Goal: Task Accomplishment & Management: Use online tool/utility

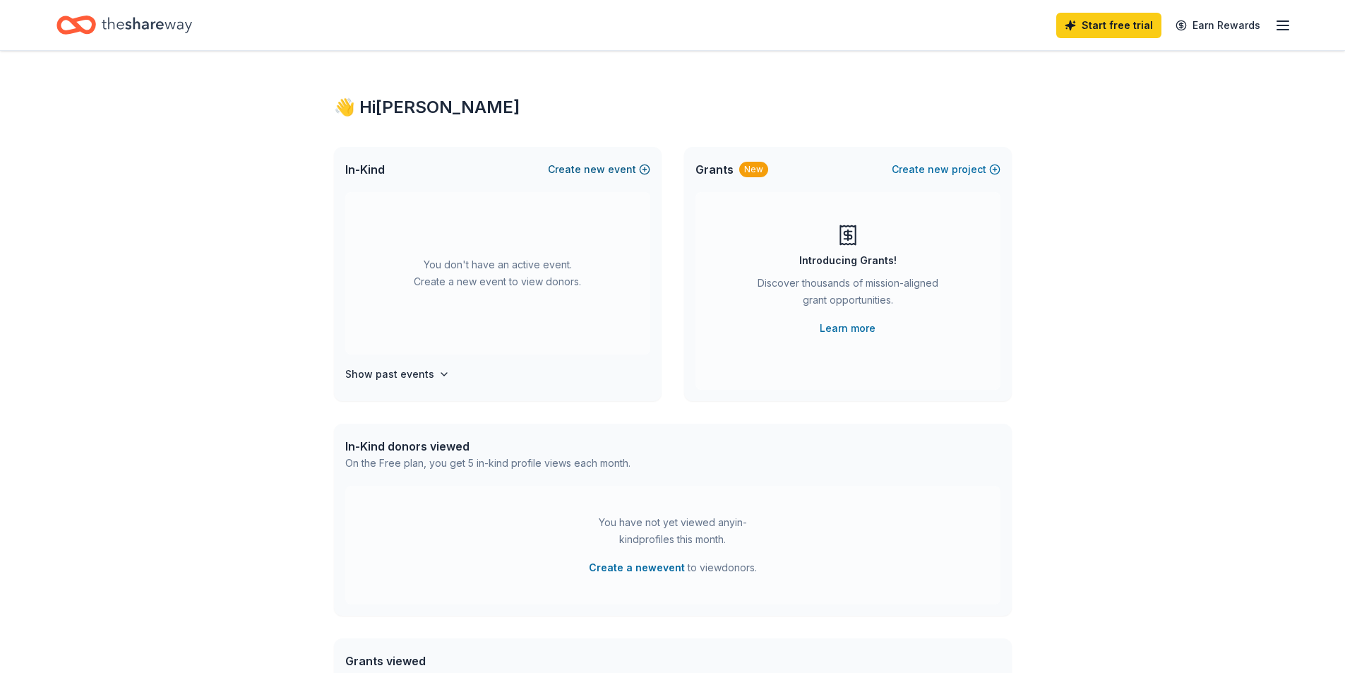
click at [585, 169] on button "Create new event" at bounding box center [599, 169] width 102 height 17
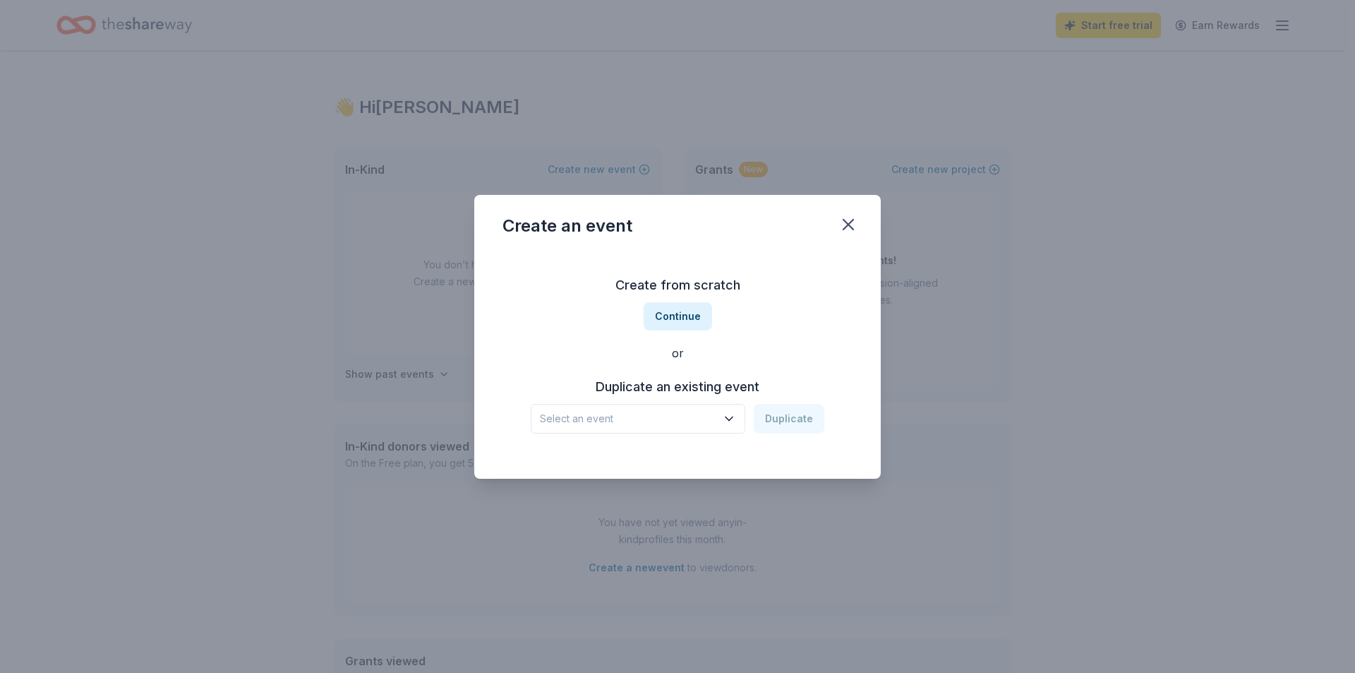
click at [701, 416] on span "Select an event" at bounding box center [628, 418] width 176 height 17
click at [690, 457] on div "Leigh Sports Boosters Trivia Night" at bounding box center [630, 456] width 169 height 17
click at [786, 426] on button "Duplicate" at bounding box center [789, 419] width 71 height 30
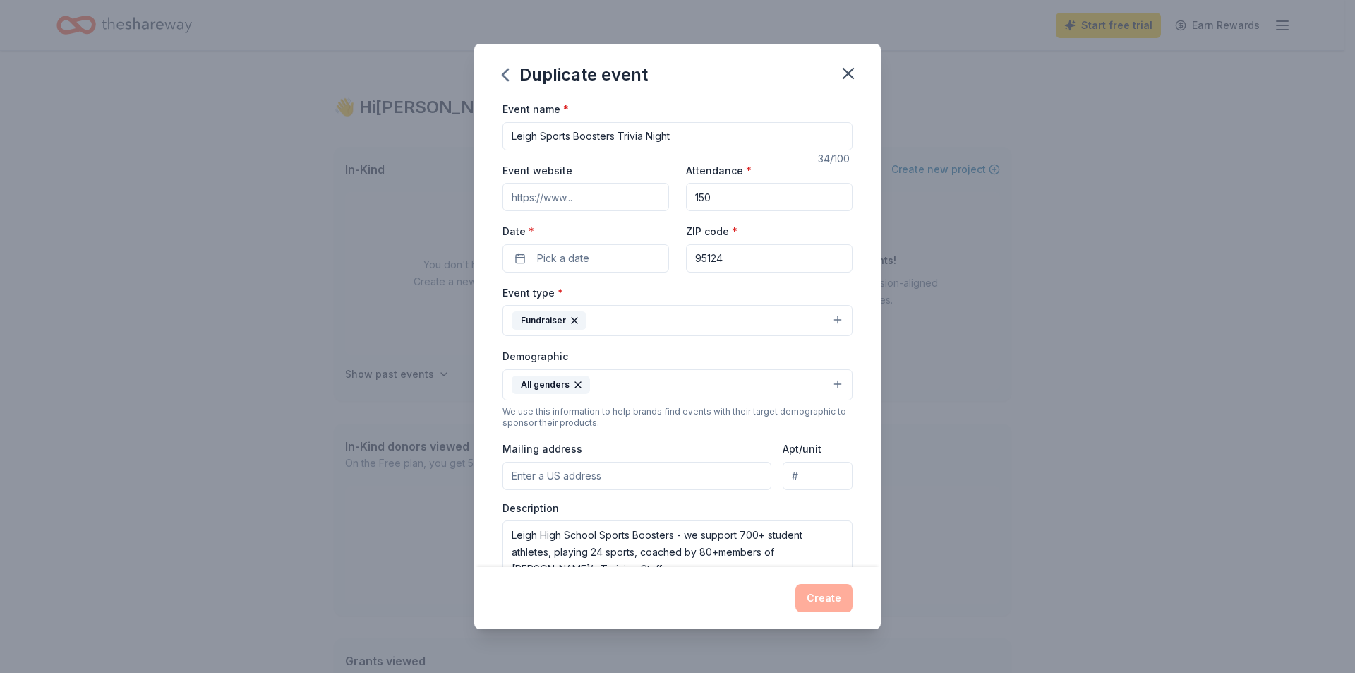
click at [680, 133] on input "Leigh Sports Boosters Trivia Night" at bounding box center [678, 136] width 350 height 28
type input "Leigh Sports Boosters Trivia Night 2026"
click at [590, 265] on button "Pick a date" at bounding box center [586, 258] width 167 height 28
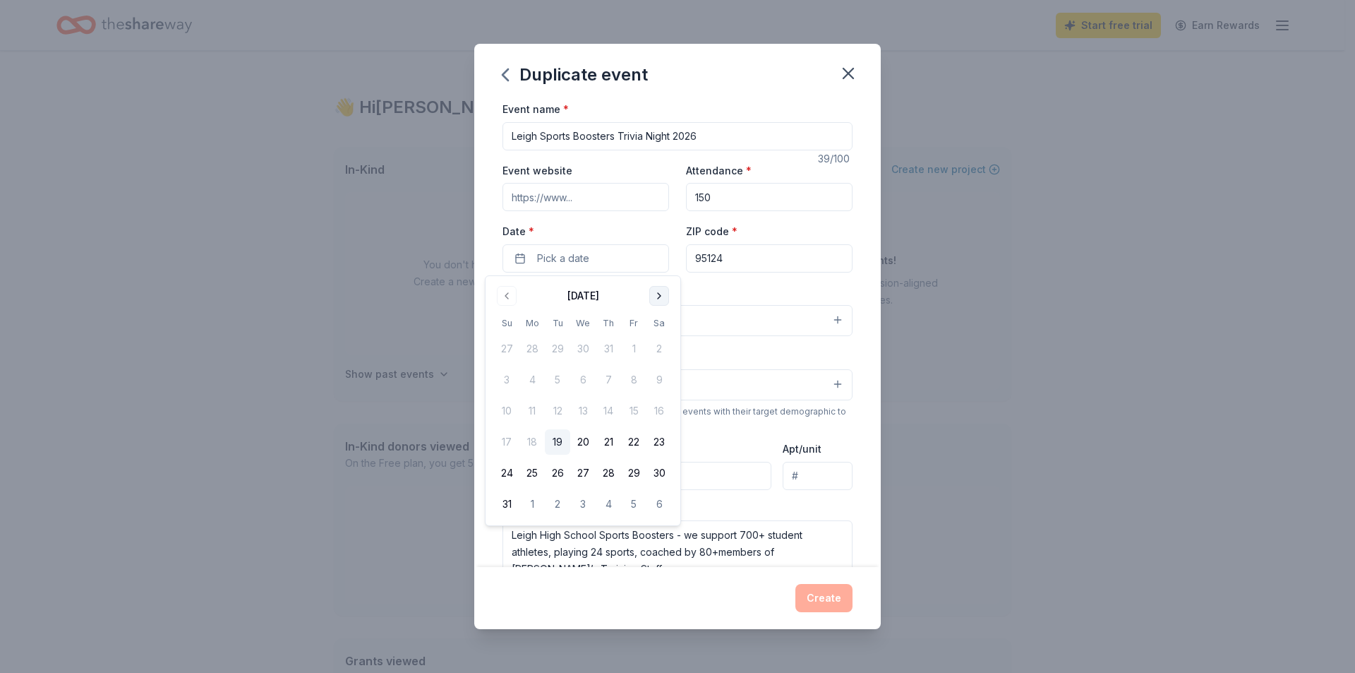
click at [656, 294] on button "Go to next month" at bounding box center [659, 296] width 20 height 20
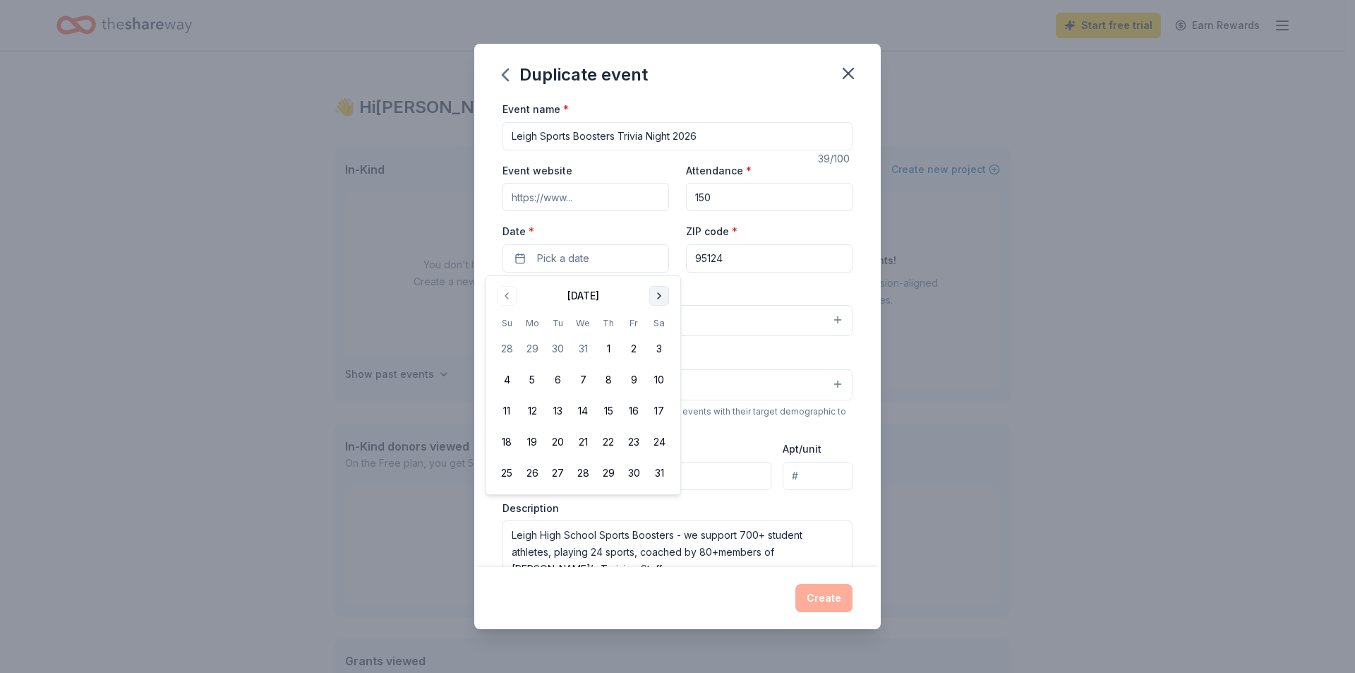
click at [656, 294] on button "Go to next month" at bounding box center [659, 296] width 20 height 20
click at [656, 446] on button "28" at bounding box center [659, 441] width 25 height 25
click at [855, 434] on div "Event name * Leigh Sports Boosters Trivia Night 2026 39 /100 Event website Atte…" at bounding box center [677, 333] width 407 height 467
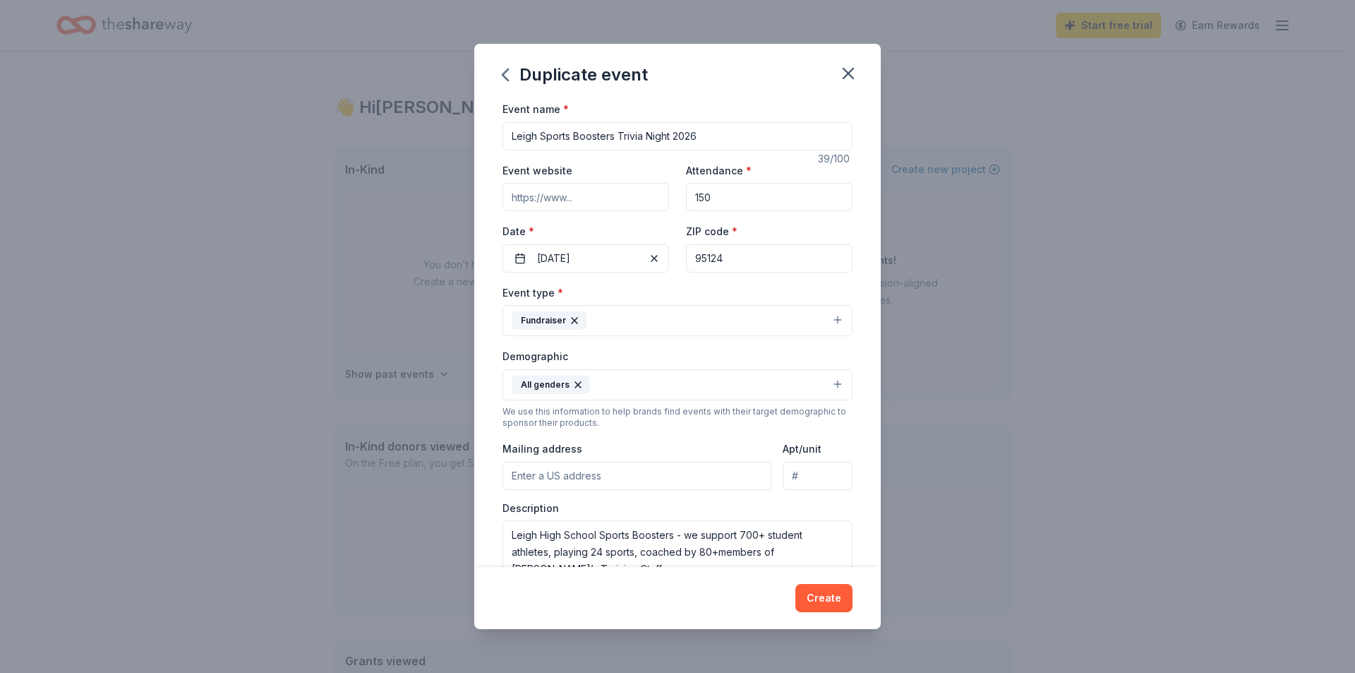
scroll to position [71, 0]
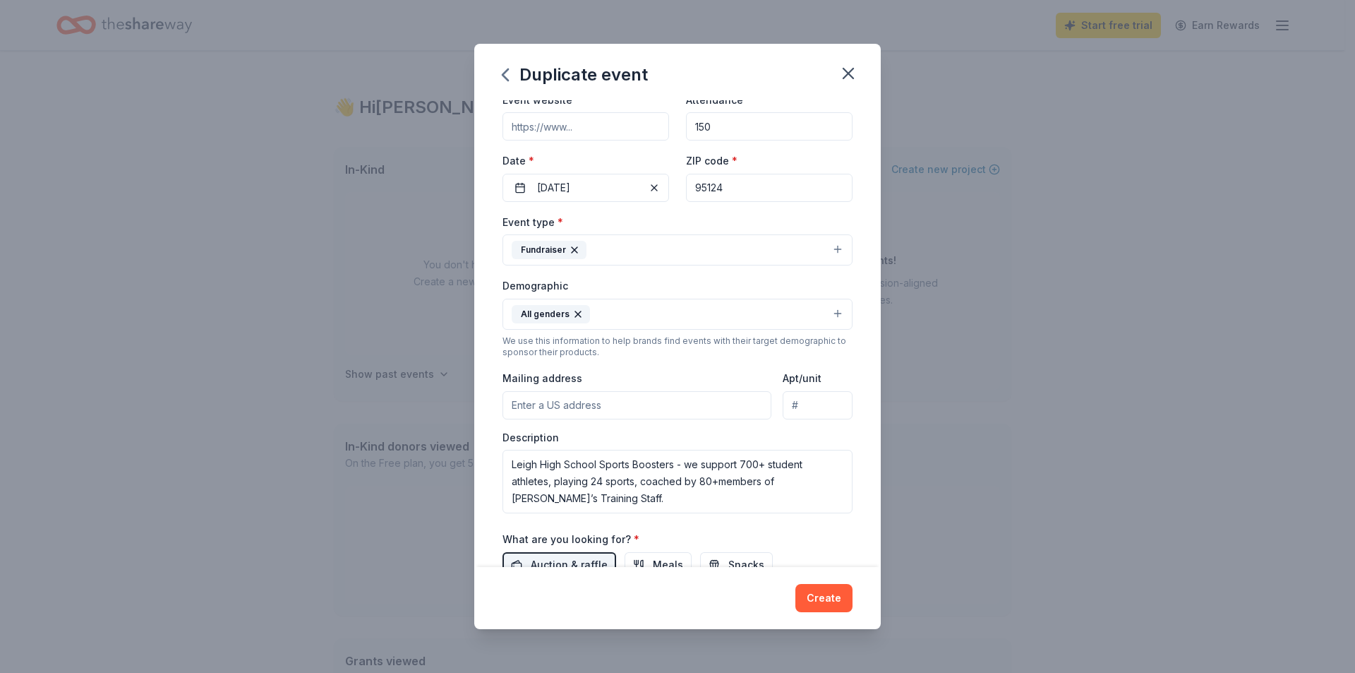
click at [599, 404] on input "Mailing address" at bounding box center [637, 405] width 269 height 28
type input "5210 Leigh Avenue, San Jose, CA, 95124"
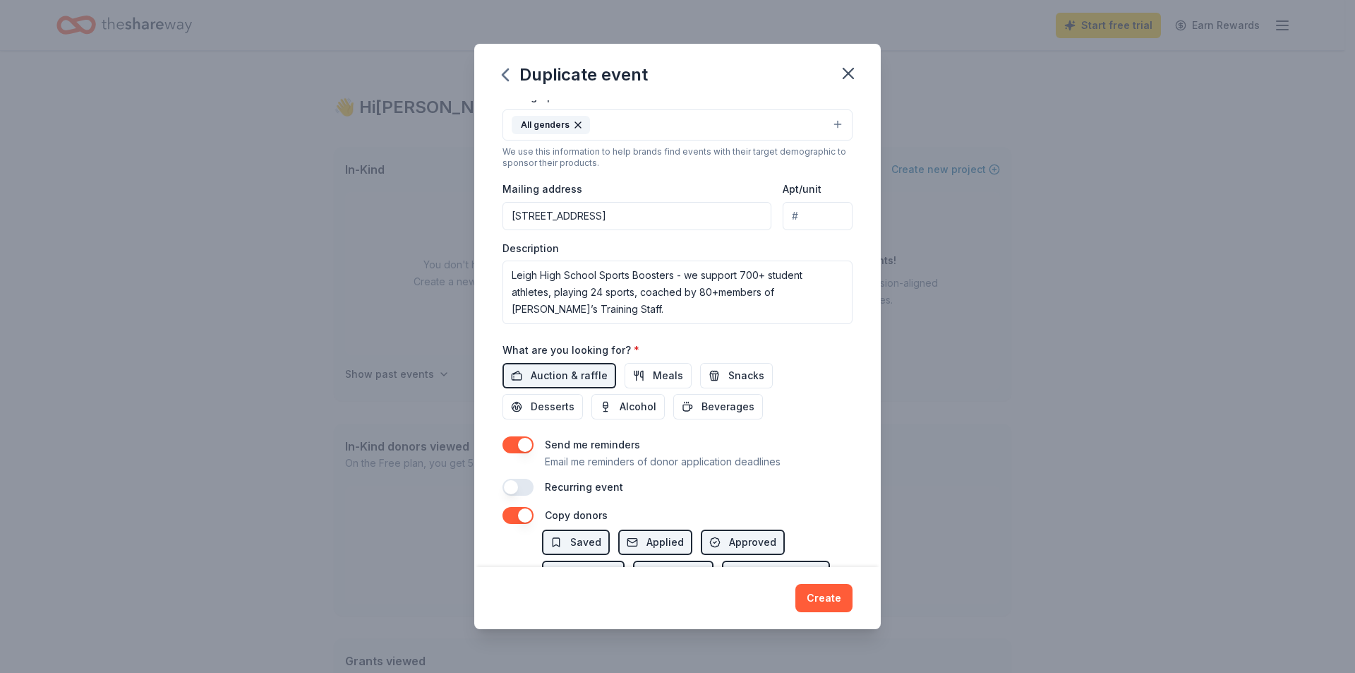
scroll to position [282, 0]
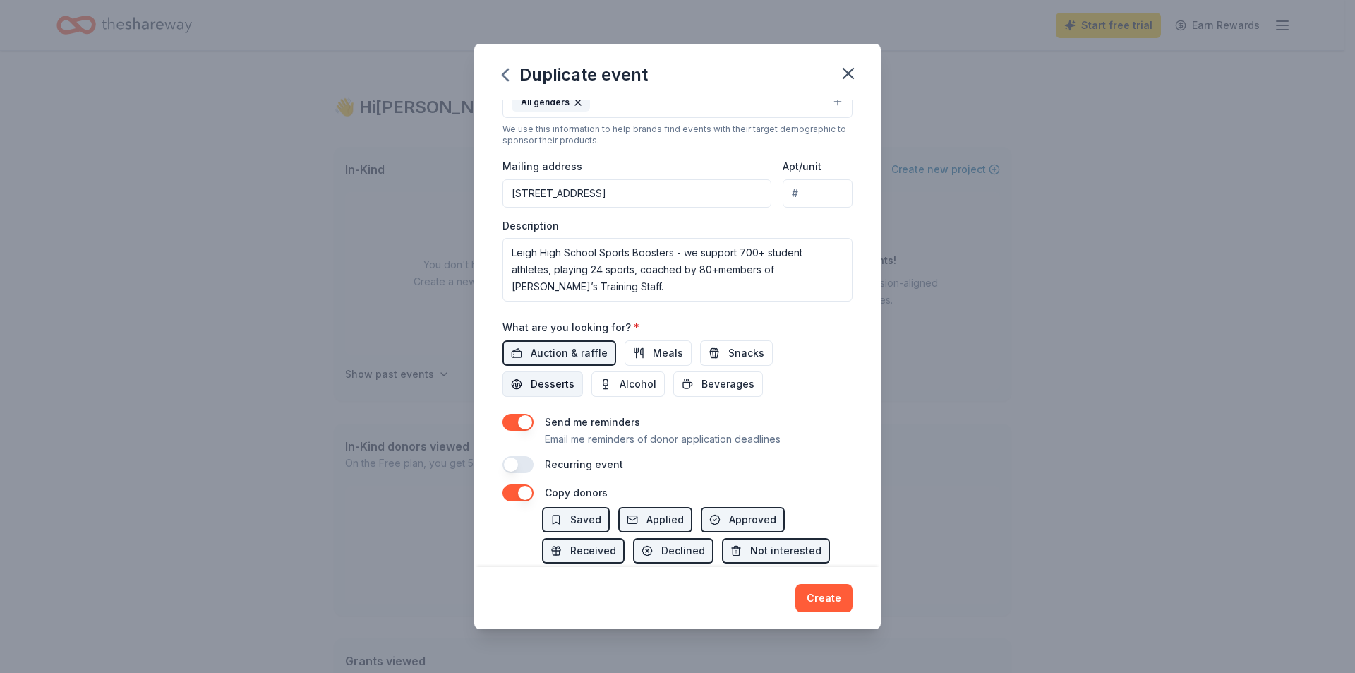
click at [561, 381] on span "Desserts" at bounding box center [553, 384] width 44 height 17
click at [733, 385] on span "Beverages" at bounding box center [728, 384] width 53 height 17
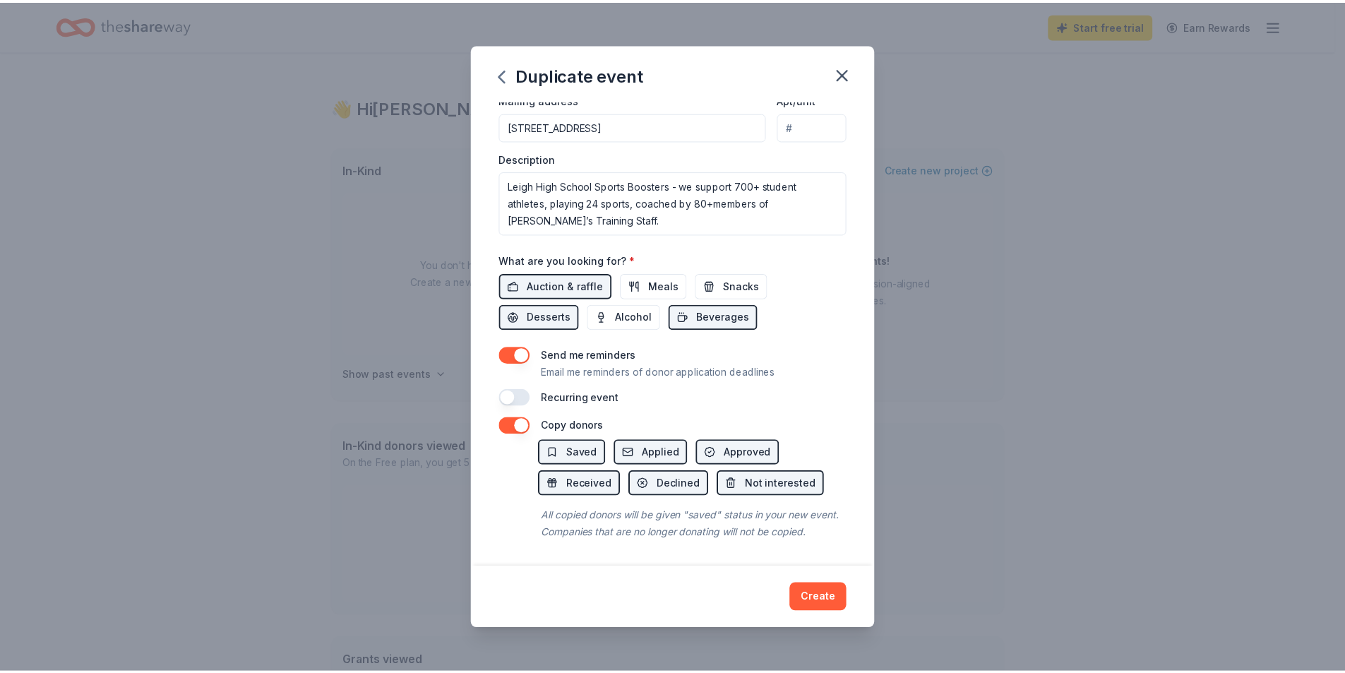
scroll to position [366, 0]
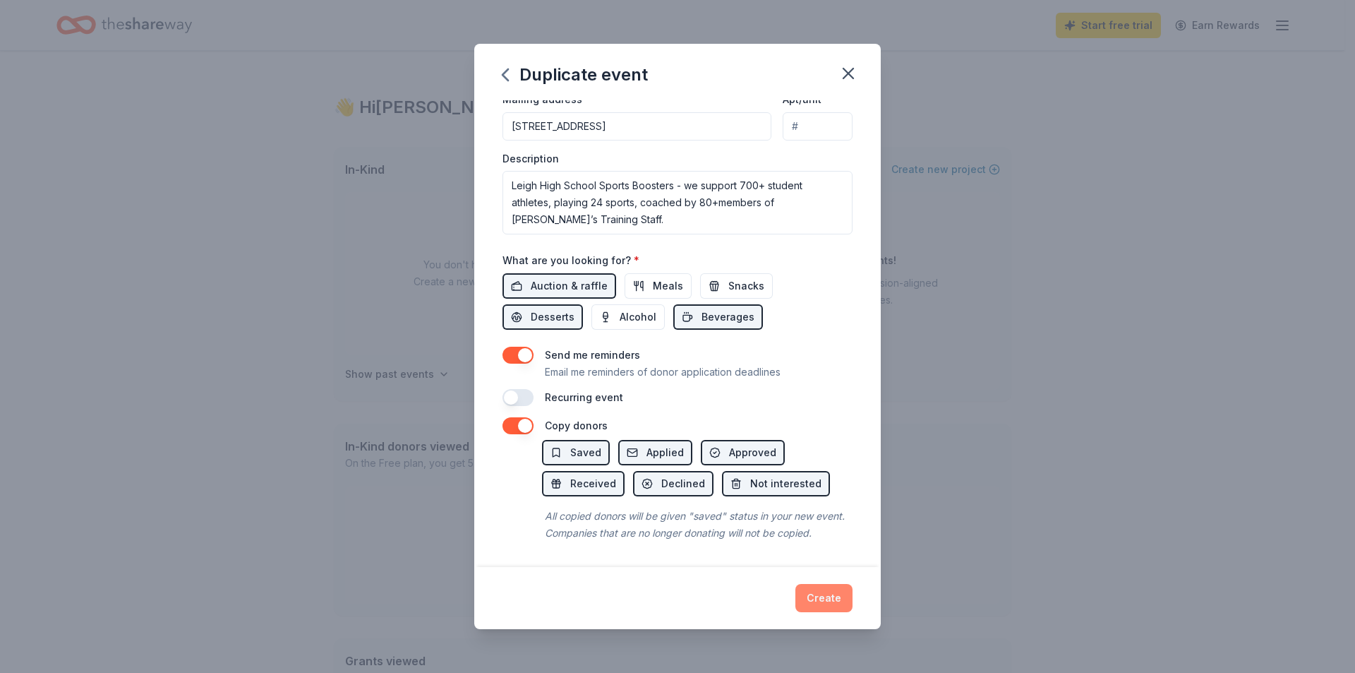
click at [834, 604] on button "Create" at bounding box center [823, 598] width 57 height 28
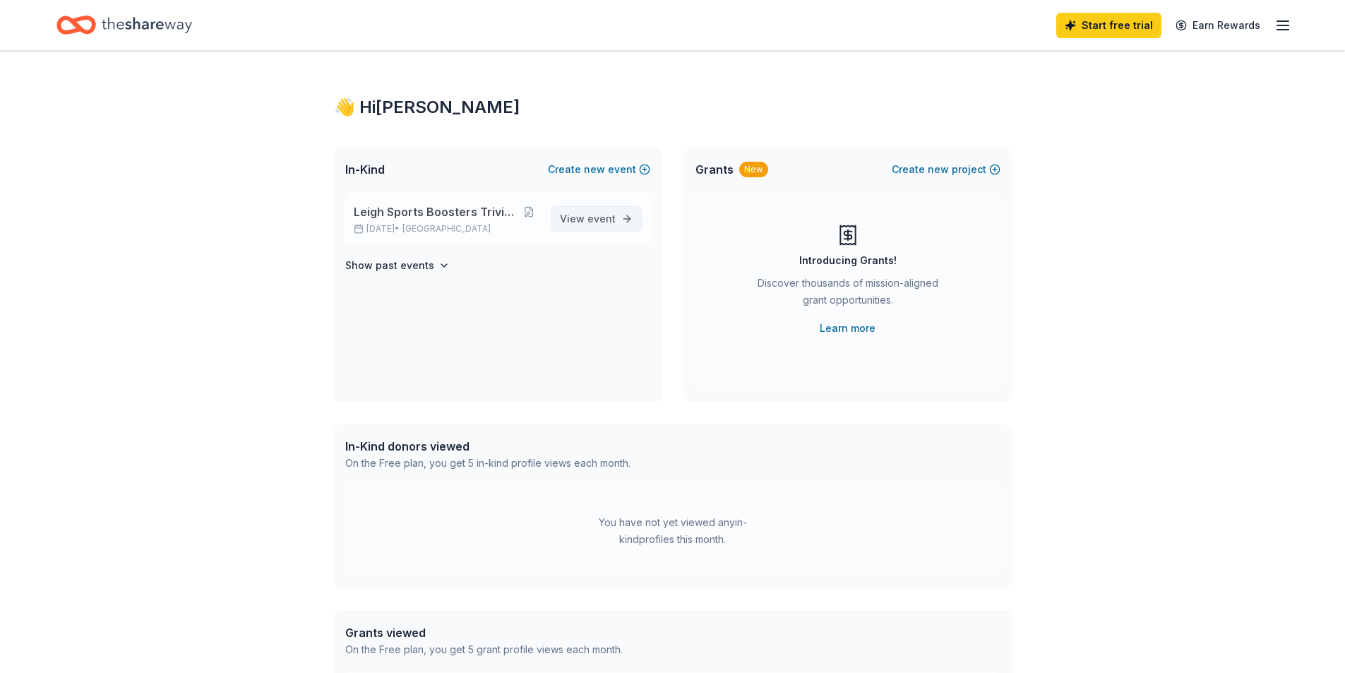
click at [589, 219] on span "event" at bounding box center [601, 218] width 28 height 12
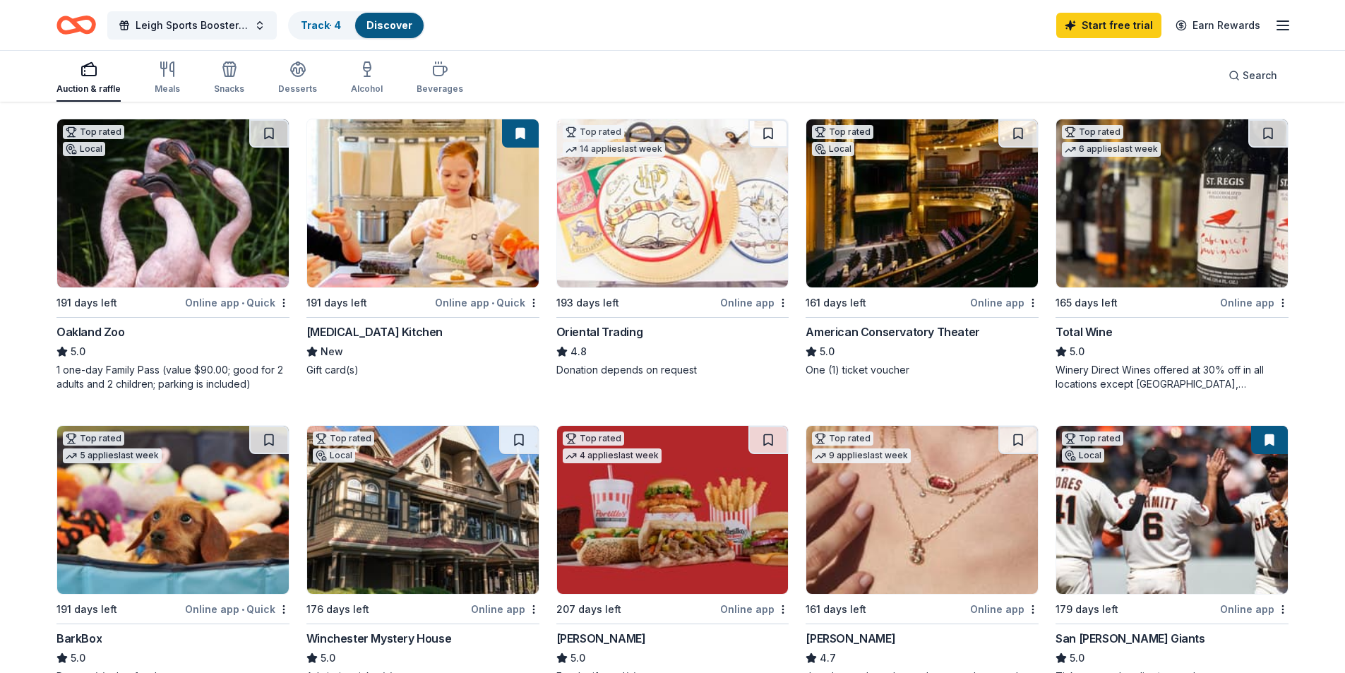
scroll to position [212, 0]
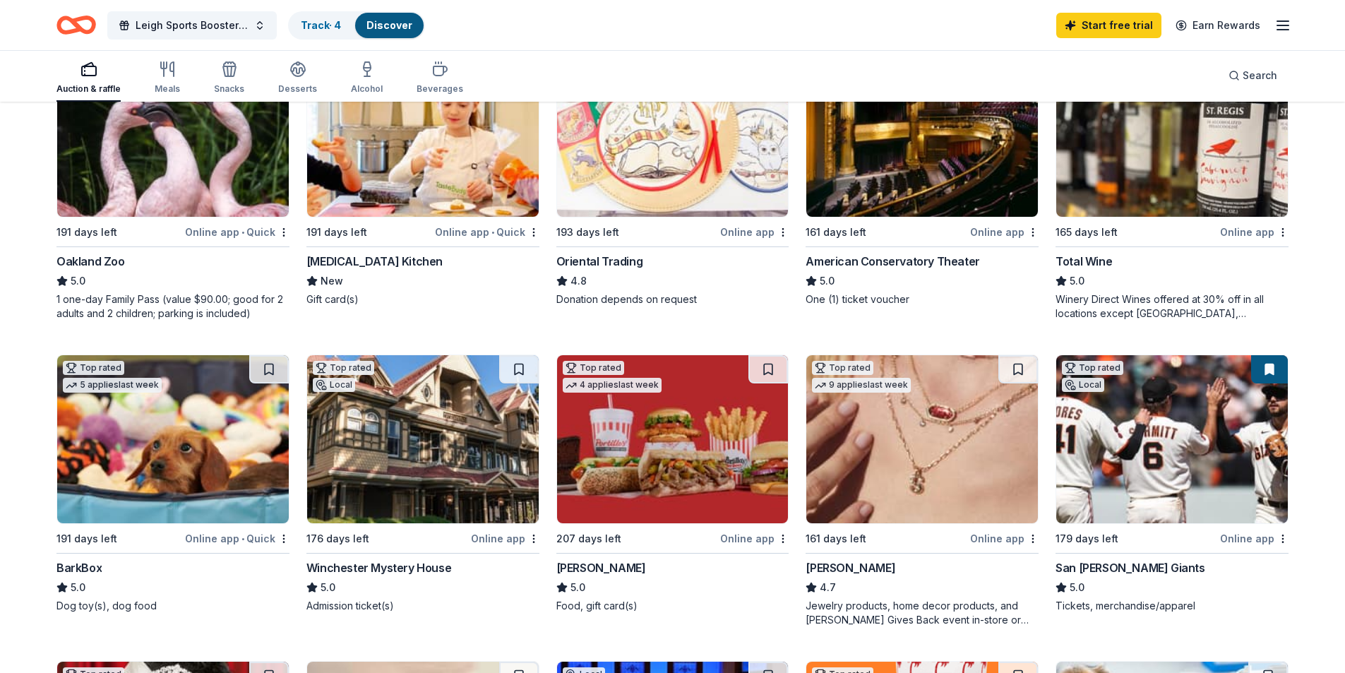
click at [342, 536] on div "176 days left" at bounding box center [337, 538] width 63 height 17
